Goal: Complete application form: Complete application form

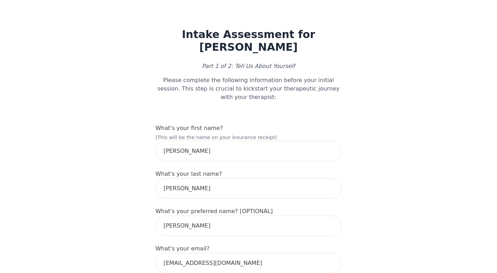
select select "female"
select select "she/her"
select select "Single"
select select "High school"
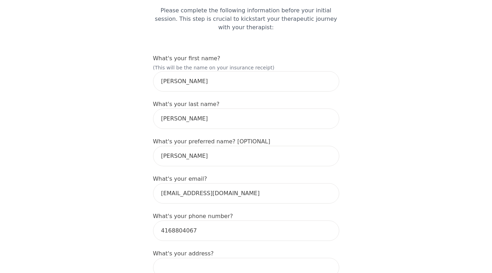
scroll to position [70, 0]
drag, startPoint x: 163, startPoint y: 95, endPoint x: 166, endPoint y: 92, distance: 4.2
click at [163, 108] on input "F Diaz" at bounding box center [246, 118] width 186 height 20
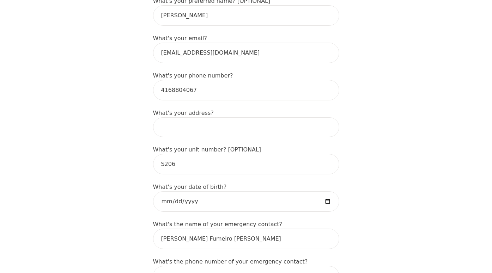
scroll to position [211, 0]
type input "Fumeiro Diaz"
click at [193, 117] on input at bounding box center [246, 127] width 186 height 20
type input "120 Bayview Ave"
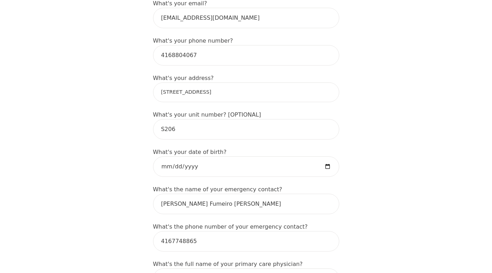
scroll to position [246, 0]
click at [328, 156] on input "1975-02-10" at bounding box center [246, 166] width 186 height 20
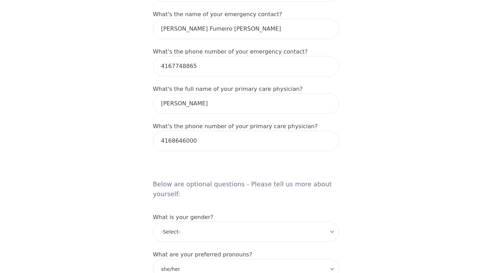
scroll to position [421, 0]
drag, startPoint x: 227, startPoint y: 76, endPoint x: 118, endPoint y: 81, distance: 109.1
click at [118, 81] on div "Intake Assessment for Natalia F Diaz Part 1 of 2: Tell Us About Yourself Please…" at bounding box center [246, 139] width 492 height 1064
type input "Dr. Tim Ramharry"
drag, startPoint x: 196, startPoint y: 114, endPoint x: 90, endPoint y: 116, distance: 106.2
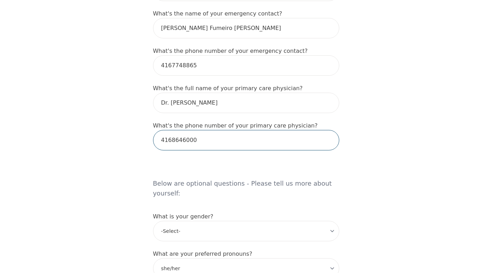
click at [90, 116] on div "Intake Assessment for Natalia F Diaz Part 1 of 2: Tell Us About Yourself Please…" at bounding box center [246, 139] width 492 height 1064
click at [206, 171] on form "What's your first name? (This will be the name on your insurance receipt) Natal…" at bounding box center [246, 187] width 186 height 969
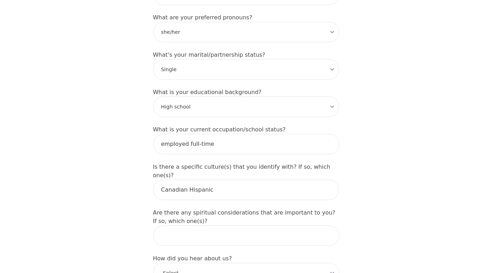
scroll to position [669, 0]
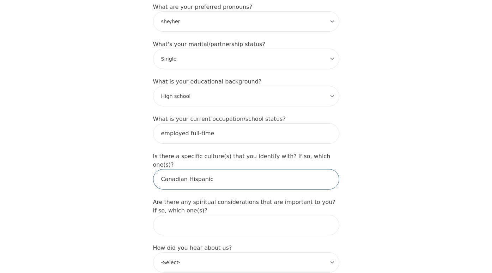
click at [201, 169] on input "Canadian Hispanic" at bounding box center [246, 179] width 186 height 20
click at [278, 169] on input "Canadian Hispanic" at bounding box center [246, 179] width 186 height 20
click at [184, 169] on input "Canadian Hispanic" at bounding box center [246, 179] width 186 height 20
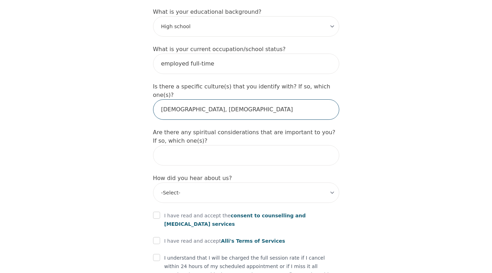
scroll to position [739, 0]
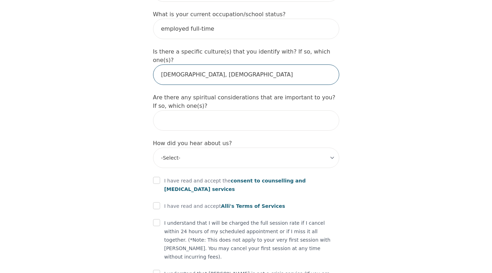
type input "Canadian, Hispanic"
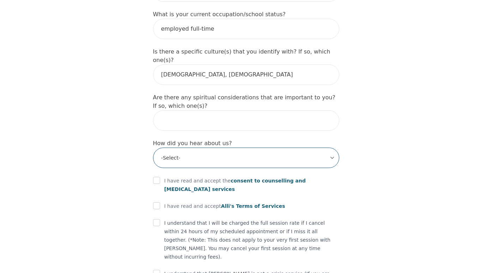
click at [205, 148] on select "-Select- Physician/Specialist Friend Facebook Instagram Google Search Google Ad…" at bounding box center [246, 158] width 186 height 20
click at [205, 147] on select "-Select- Physician/Specialist Friend Facebook Instagram Google Search Google Ad…" at bounding box center [246, 157] width 186 height 20
select select "Google Search"
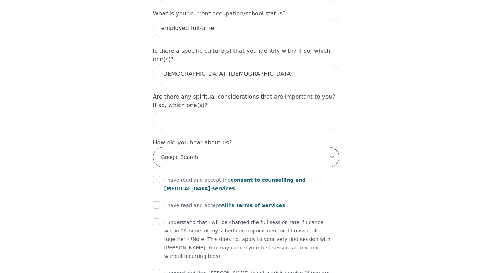
click at [153, 147] on select "-Select- Physician/Specialist Friend Facebook Instagram Google Search Google Ad…" at bounding box center [246, 157] width 186 height 20
click at [193, 147] on select "-Select- Physician/Specialist Friend Facebook Instagram Google Search Google Ad…" at bounding box center [246, 157] width 186 height 20
click at [153, 147] on select "-Select- Physician/Specialist Friend Facebook Instagram Google Search Google Ad…" at bounding box center [246, 157] width 186 height 20
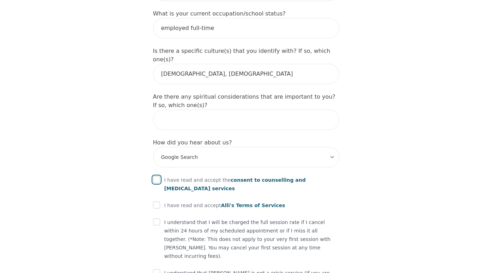
click at [158, 176] on input "checkbox" at bounding box center [156, 179] width 7 height 7
checkbox input "true"
click at [156, 202] on input "checkbox" at bounding box center [156, 205] width 7 height 7
checkbox input "true"
click at [157, 219] on input "checkbox" at bounding box center [156, 222] width 7 height 7
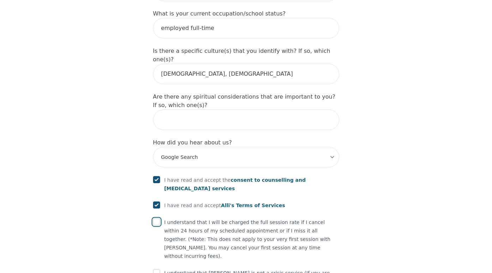
checkbox input "true"
click at [155, 269] on input "checkbox" at bounding box center [156, 272] width 7 height 7
checkbox input "true"
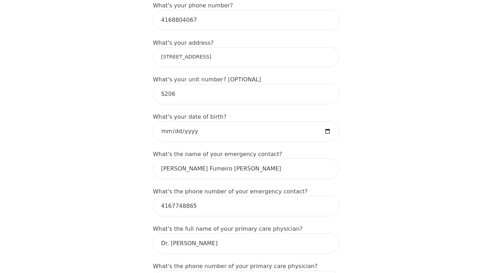
scroll to position [280, 0]
click at [328, 48] on input "120 Bayview Ave" at bounding box center [246, 58] width 186 height 20
click at [209, 48] on input "120 Bayview Ave" at bounding box center [246, 58] width 186 height 20
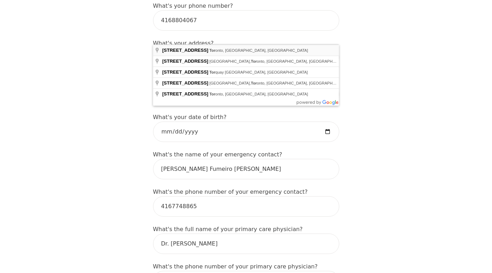
type input "120 Bayview Ave, Toronto, ON M5A 0G4, Canada"
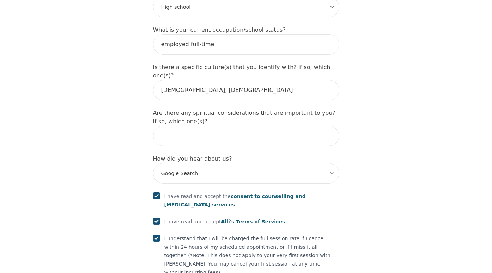
scroll to position [803, 0]
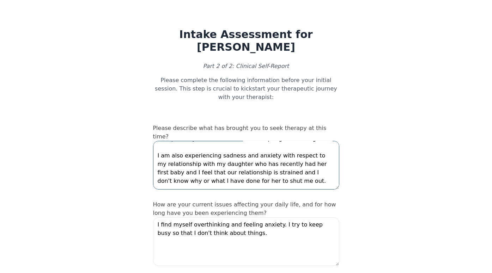
scroll to position [23, 0]
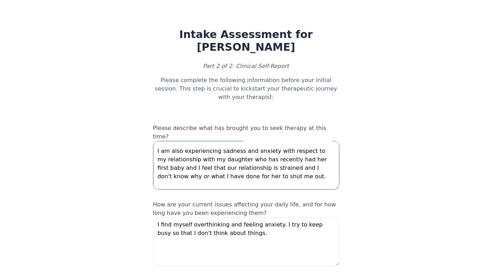
drag, startPoint x: 279, startPoint y: 145, endPoint x: 157, endPoint y: 141, distance: 122.1
click at [157, 141] on textarea "I've recently lost my brother, who passed away tragically and unexpectedly. It …" at bounding box center [246, 165] width 186 height 49
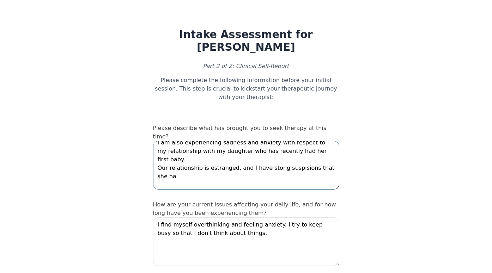
scroll to position [40, 0]
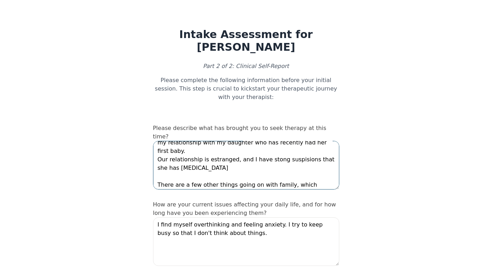
click at [263, 141] on textarea "I've recently lost my brother, who passed away tragically and unexpectedly. It …" at bounding box center [246, 165] width 186 height 49
click at [290, 141] on textarea "I've recently lost my brother, who passed away tragically and unexpectedly. It …" at bounding box center [246, 165] width 186 height 49
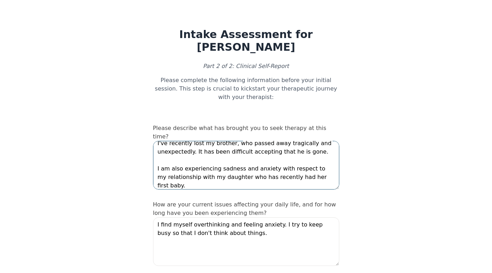
scroll to position [5, 0]
click at [229, 158] on textarea "I've recently lost my brother, who passed away tragically and unexpectedly. It …" at bounding box center [246, 165] width 186 height 49
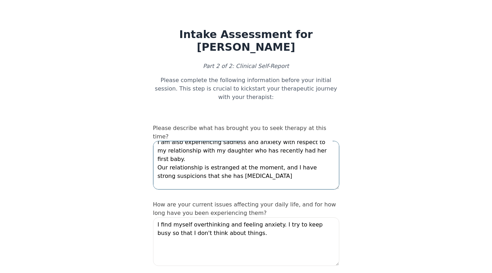
scroll to position [42, 0]
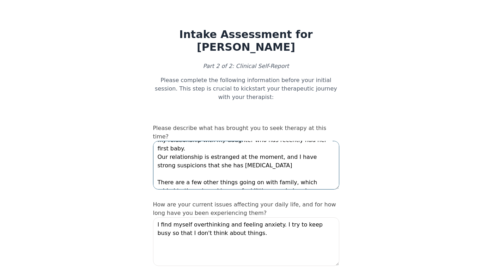
drag, startPoint x: 273, startPoint y: 154, endPoint x: 139, endPoint y: 146, distance: 133.6
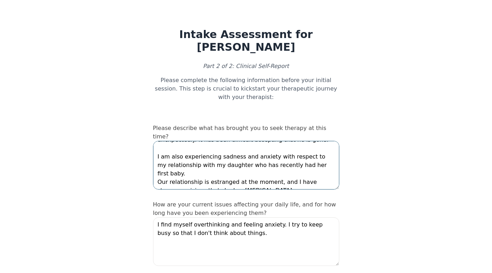
scroll to position [0, 0]
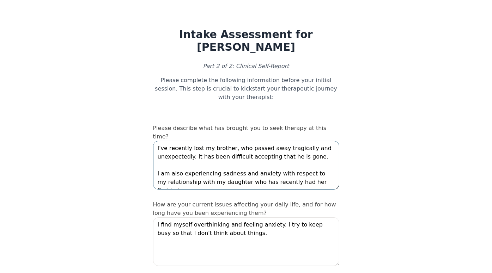
drag, startPoint x: 310, startPoint y: 126, endPoint x: 147, endPoint y: 116, distance: 163.6
drag, startPoint x: 162, startPoint y: 121, endPoint x: 157, endPoint y: 139, distance: 19.1
click at [157, 141] on textarea "I've recently lost my brother, who passed away tragically and unexpectedly. It …" at bounding box center [246, 165] width 186 height 49
click at [315, 141] on textarea "I've recently lost my brother, who passed away tragically and unexpectedly. It …" at bounding box center [246, 165] width 186 height 49
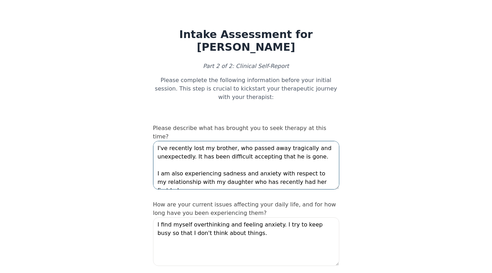
click at [315, 141] on textarea "I've recently lost my brother, who passed away tragically and unexpectedly. It …" at bounding box center [246, 165] width 186 height 49
drag, startPoint x: 315, startPoint y: 128, endPoint x: 142, endPoint y: 114, distance: 173.7
click at [181, 141] on textarea "I am also experiencing sadness and anxiety with respect to my relationship with…" at bounding box center [246, 165] width 186 height 49
click at [295, 141] on textarea "I am experiencing sadness and anxiety with respect to my relationship with my d…" at bounding box center [246, 165] width 186 height 49
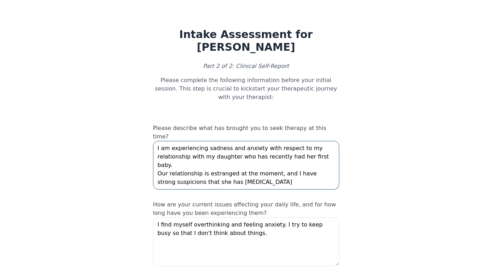
click at [306, 146] on textarea "I am experiencing sadness and anxiety with respect to my relationship with my d…" at bounding box center [246, 165] width 186 height 49
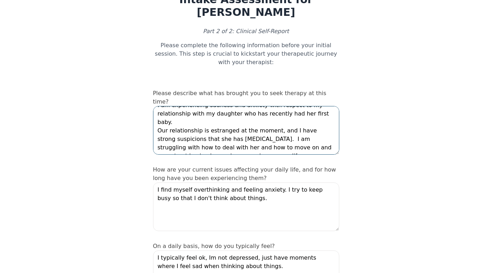
scroll to position [35, 0]
click at [293, 116] on textarea "I am experiencing sadness and anxiety with respect to my relationship with my d…" at bounding box center [246, 130] width 186 height 49
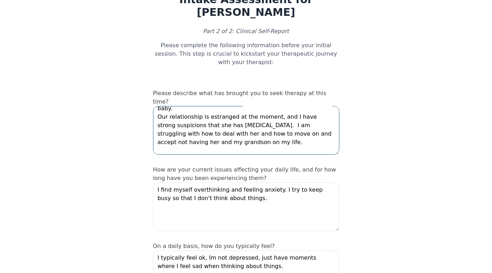
scroll to position [30, 0]
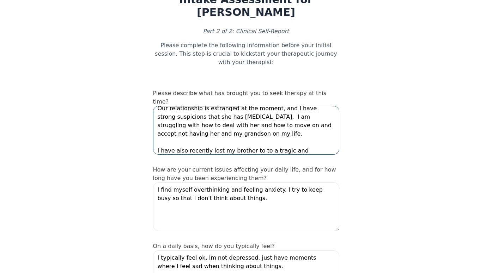
click at [318, 120] on textarea "I am experiencing sadness and anxiety with respect to my relationship with my d…" at bounding box center [246, 130] width 186 height 49
click at [261, 114] on textarea "I am experiencing sadness and anxiety with respect to my relationship with my d…" at bounding box center [246, 130] width 186 height 49
click at [202, 119] on textarea "I am experiencing sadness and anxiety with respect to my relationship with my d…" at bounding box center [246, 130] width 186 height 49
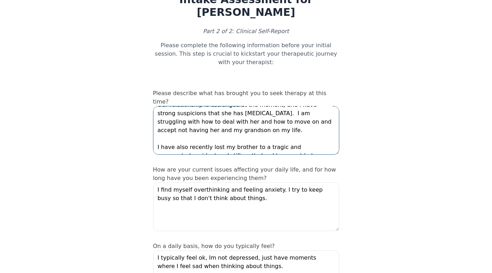
drag, startPoint x: 289, startPoint y: 122, endPoint x: 154, endPoint y: 116, distance: 135.2
click at [154, 116] on textarea "I am experiencing sadness and anxiety with respect to my relationship with my d…" at bounding box center [246, 130] width 186 height 49
click at [313, 122] on textarea "I am experiencing sadness and anxiety with respect to my relationship with my d…" at bounding box center [246, 130] width 186 height 49
drag, startPoint x: 285, startPoint y: 117, endPoint x: 183, endPoint y: 116, distance: 101.2
click at [183, 116] on textarea "I am experiencing sadness and anxiety with respect to my relationship with my d…" at bounding box center [246, 130] width 186 height 49
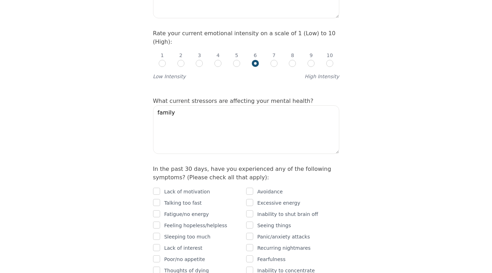
scroll to position [316, 0]
type textarea "I am experiencing sadness and anxiety with respect to my relationship with my d…"
click at [172, 105] on textarea "family" at bounding box center [246, 129] width 186 height 49
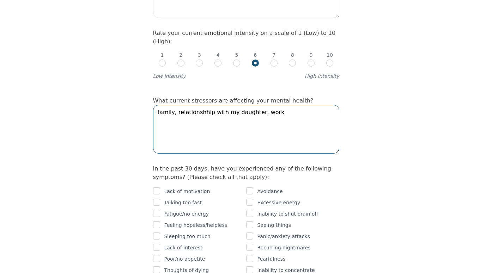
click at [187, 105] on textarea "family, relationshhip with my daughter, work" at bounding box center [246, 129] width 186 height 49
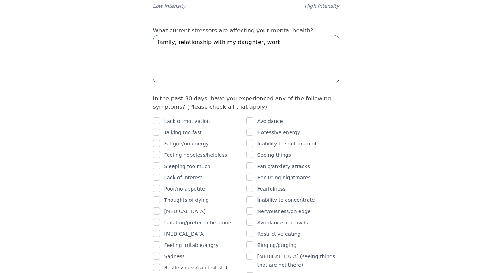
scroll to position [387, 0]
type textarea "family, relationship with my daughter, work"
click at [159, 117] on input "checkbox" at bounding box center [156, 120] width 7 height 7
checkbox input "true"
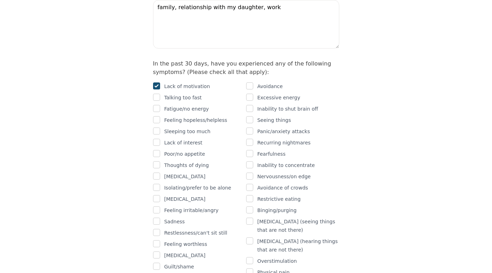
scroll to position [421, 0]
click at [154, 105] on input "checkbox" at bounding box center [156, 108] width 7 height 7
checkbox input "true"
click at [252, 105] on input "checkbox" at bounding box center [249, 108] width 7 height 7
checkbox input "true"
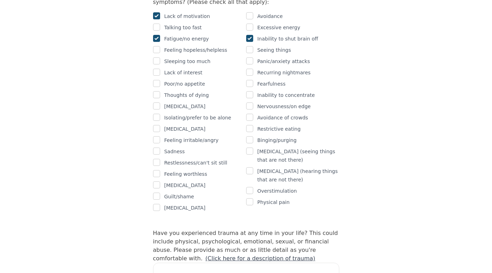
scroll to position [492, 0]
click at [157, 125] on input "checkbox" at bounding box center [156, 128] width 7 height 7
checkbox input "true"
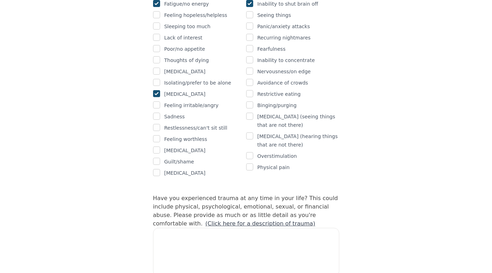
scroll to position [527, 0]
click at [154, 113] on input "checkbox" at bounding box center [156, 116] width 7 height 7
checkbox input "true"
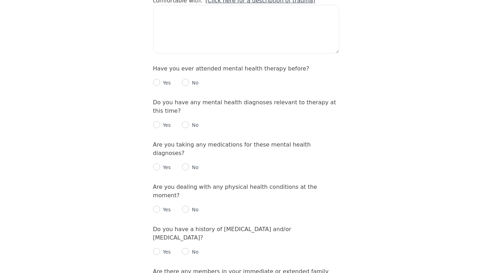
scroll to position [750, 0]
click at [154, 79] on input "radio" at bounding box center [156, 82] width 7 height 7
radio input "true"
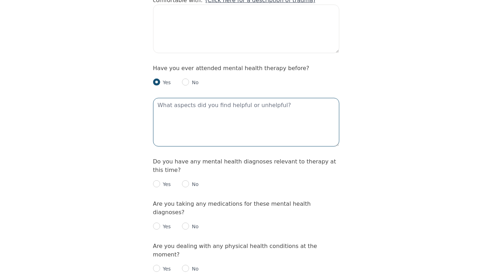
click at [229, 98] on textarea at bounding box center [246, 122] width 186 height 49
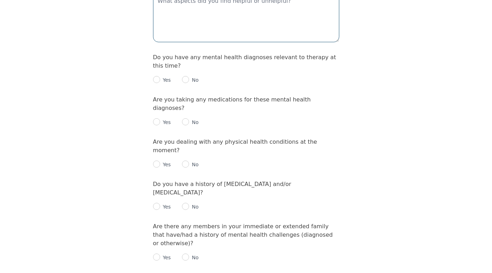
scroll to position [855, 0]
click at [184, 75] on input "radio" at bounding box center [185, 78] width 7 height 7
radio input "true"
click at [184, 118] on input "radio" at bounding box center [185, 121] width 7 height 7
radio input "true"
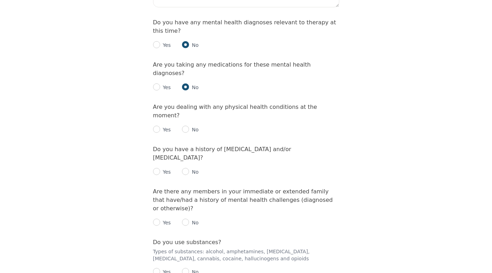
scroll to position [890, 0]
click at [185, 126] on input "radio" at bounding box center [185, 129] width 7 height 7
radio input "true"
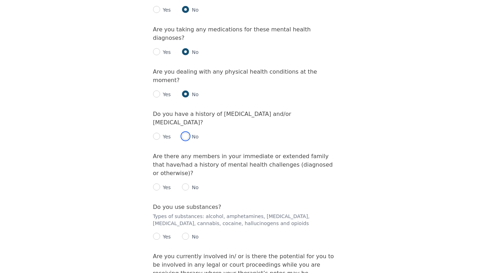
click at [183, 133] on input "radio" at bounding box center [185, 136] width 7 height 7
radio input "true"
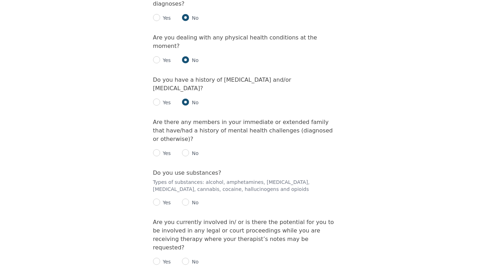
scroll to position [959, 0]
click at [186, 149] on input "radio" at bounding box center [185, 152] width 7 height 7
radio input "true"
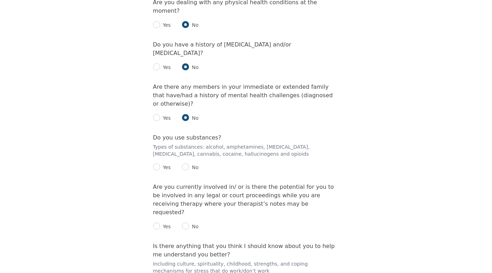
scroll to position [995, 0]
click at [184, 163] on input "radio" at bounding box center [185, 166] width 7 height 7
radio input "true"
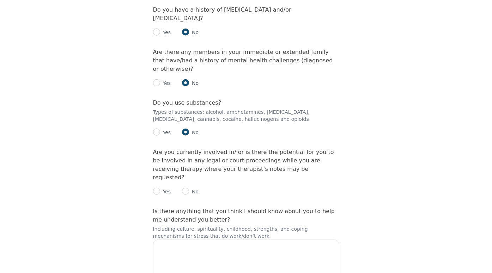
scroll to position [1030, 0]
click at [184, 188] on input "radio" at bounding box center [185, 191] width 7 height 7
radio input "true"
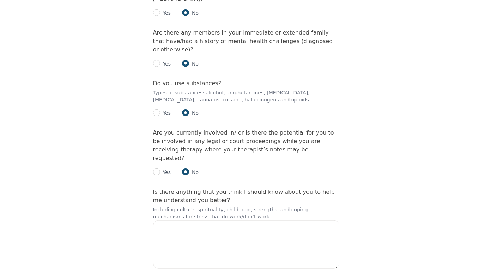
scroll to position [1055, 0]
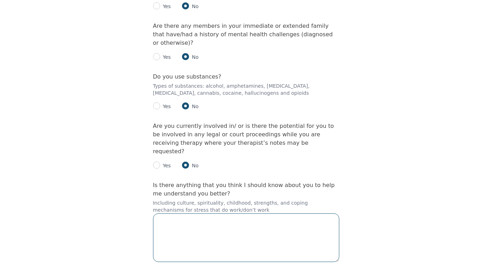
click at [196, 214] on textarea at bounding box center [246, 238] width 186 height 49
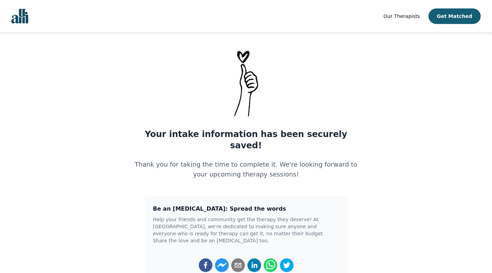
scroll to position [42, 0]
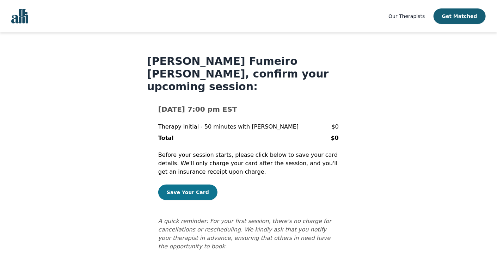
click at [189, 185] on button "Save Your Card" at bounding box center [187, 193] width 59 height 16
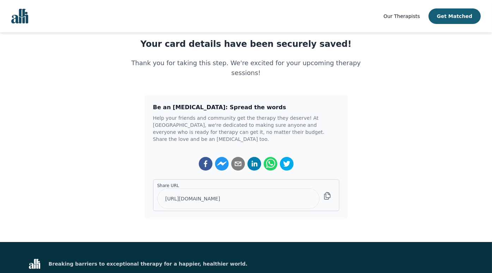
scroll to position [97, 0]
